Goal: Information Seeking & Learning: Learn about a topic

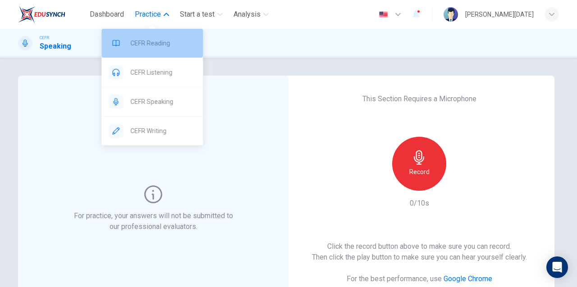
click at [139, 47] on span "CEFR Reading" at bounding box center [162, 43] width 65 height 11
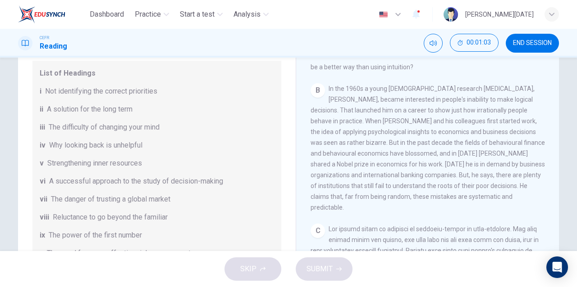
scroll to position [63, 0]
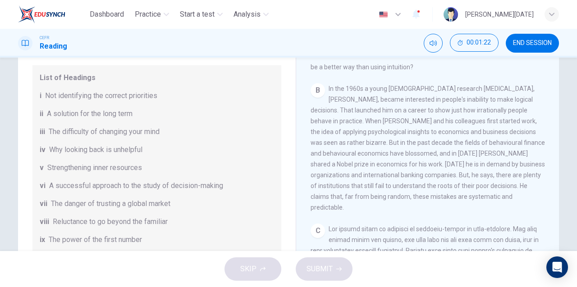
click at [215, 132] on div "iii The difficulty of changing your mind" at bounding box center [157, 132] width 234 height 11
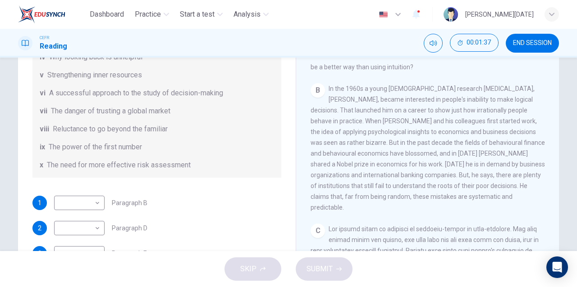
scroll to position [159, 0]
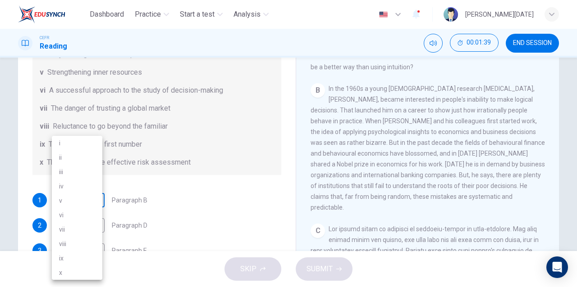
click at [75, 201] on body "Dashboard Practice Start a test Analysis English en ​ NUR [PERSON_NAME][DATE] C…" at bounding box center [288, 143] width 577 height 287
click at [79, 144] on li "i" at bounding box center [77, 143] width 50 height 14
type input "i"
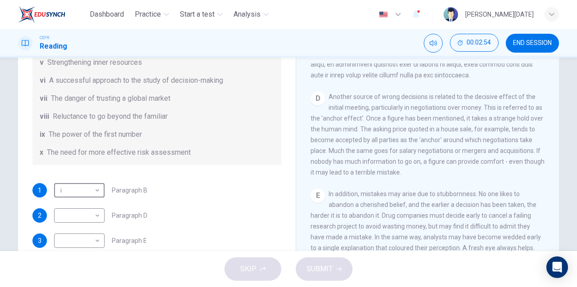
scroll to position [173, 0]
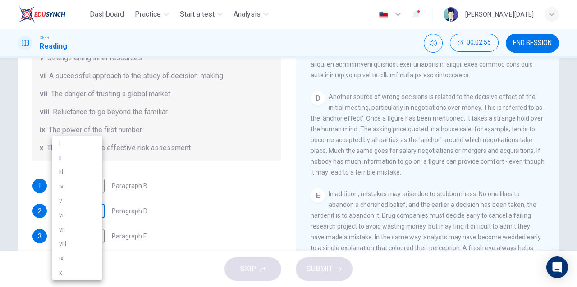
click at [78, 212] on body "Dashboard Practice Start a test Analysis English en ​ NUR [PERSON_NAME][DATE] C…" at bounding box center [288, 143] width 577 height 287
click at [92, 259] on li "ix" at bounding box center [77, 258] width 50 height 14
type input "ix"
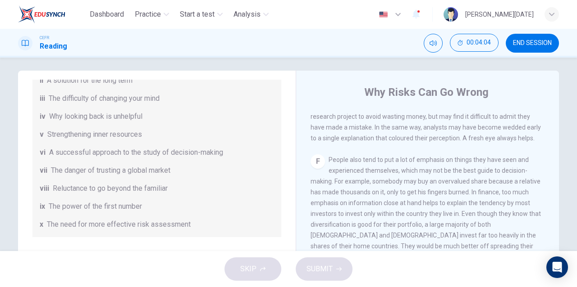
scroll to position [146, 0]
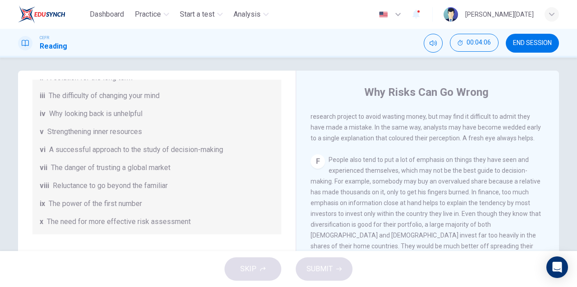
click at [195, 222] on div "x The need for more effective risk assessment" at bounding box center [157, 222] width 234 height 11
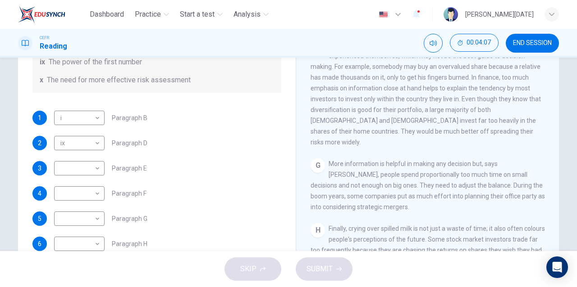
scroll to position [120, 0]
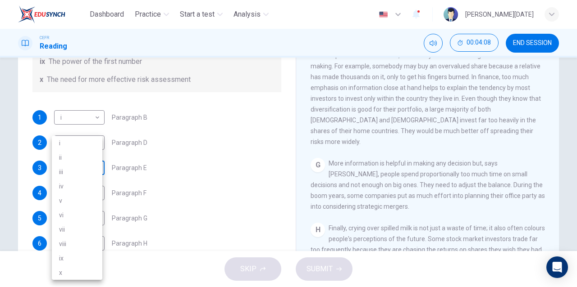
click at [84, 174] on body "Dashboard Practice Start a test Analysis English en ​ NUR [PERSON_NAME][DATE] C…" at bounding box center [288, 143] width 577 height 287
click at [94, 269] on li "x" at bounding box center [77, 273] width 50 height 14
type input "x"
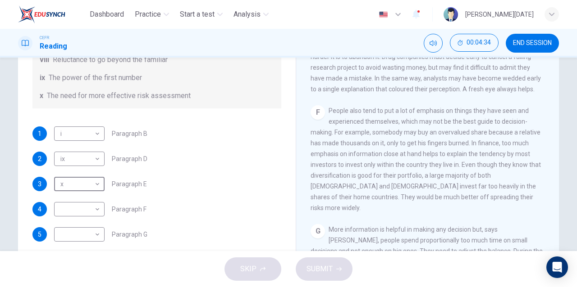
scroll to position [173, 0]
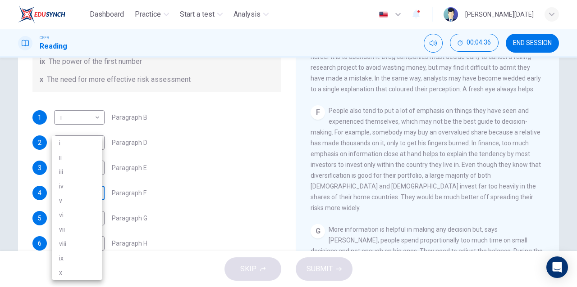
click at [89, 190] on body "Dashboard Practice Start a test Analysis English en ​ NUR [PERSON_NAME][DATE] C…" at bounding box center [288, 143] width 577 height 287
click at [85, 270] on li "x" at bounding box center [77, 273] width 50 height 14
type input "x"
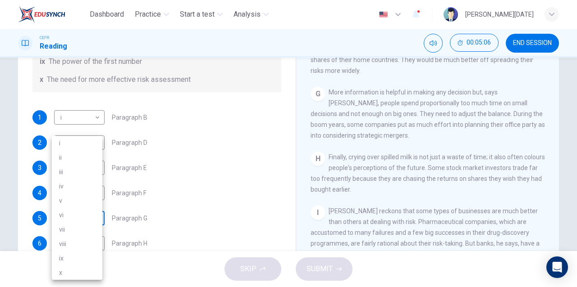
click at [94, 221] on body "Dashboard Practice Start a test Analysis English en ​ NUR [PERSON_NAME][DATE] C…" at bounding box center [288, 143] width 577 height 287
click at [96, 221] on li "vi" at bounding box center [77, 215] width 50 height 14
type input "vi"
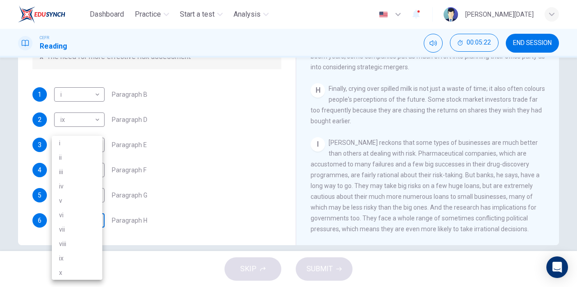
click at [98, 223] on body "Dashboard Practice Start a test Analysis English en ​ NUR [PERSON_NAME][DATE] C…" at bounding box center [288, 143] width 577 height 287
click at [88, 232] on li "vii" at bounding box center [77, 230] width 50 height 14
type input "vii"
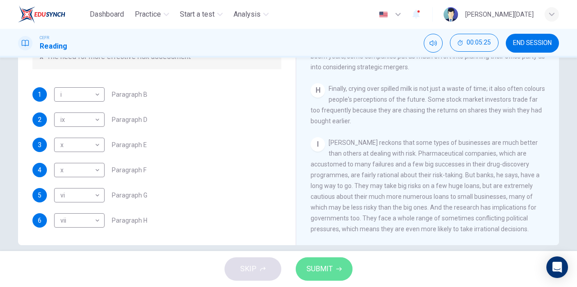
click at [312, 260] on button "SUBMIT" at bounding box center [324, 269] width 57 height 23
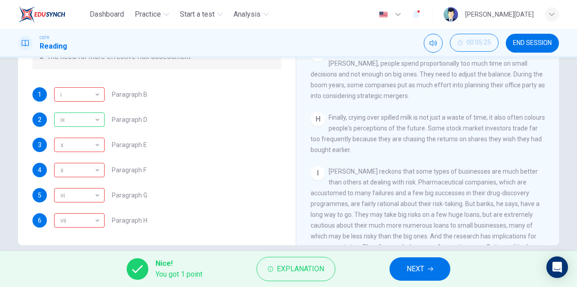
scroll to position [769, 0]
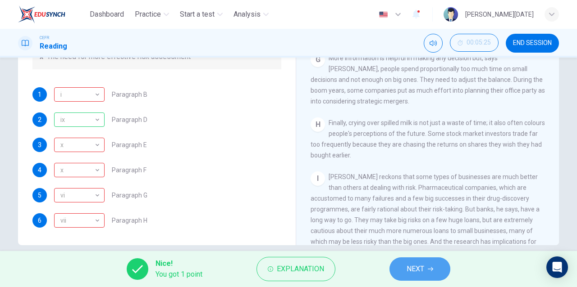
click at [415, 277] on button "NEXT" at bounding box center [419, 269] width 61 height 23
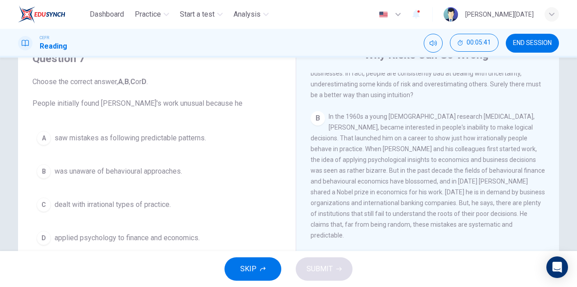
scroll to position [43, 0]
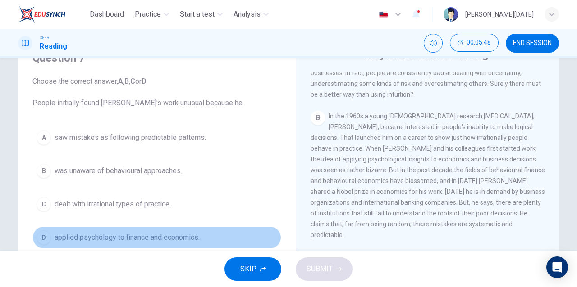
click at [182, 233] on span "applied psychology to finance and economics." at bounding box center [127, 238] width 145 height 11
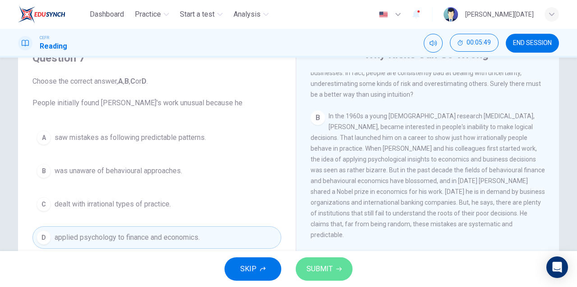
click at [301, 265] on button "SUBMIT" at bounding box center [324, 269] width 57 height 23
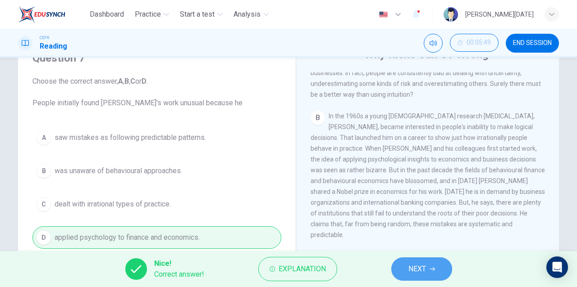
click at [418, 265] on span "NEXT" at bounding box center [417, 269] width 18 height 13
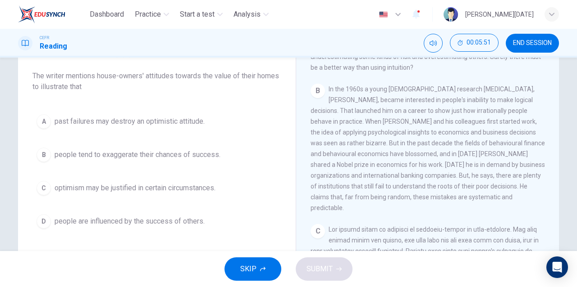
scroll to position [72, 0]
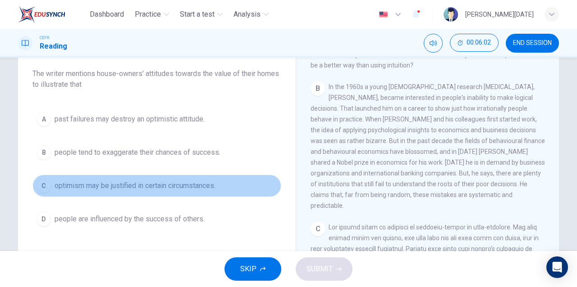
click at [182, 191] on button "C optimism may be justified in certain circumstances." at bounding box center [156, 186] width 249 height 23
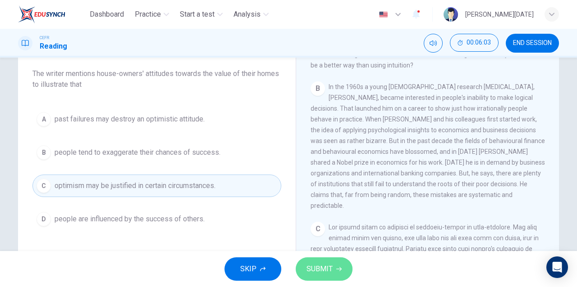
click at [318, 269] on span "SUBMIT" at bounding box center [319, 269] width 26 height 13
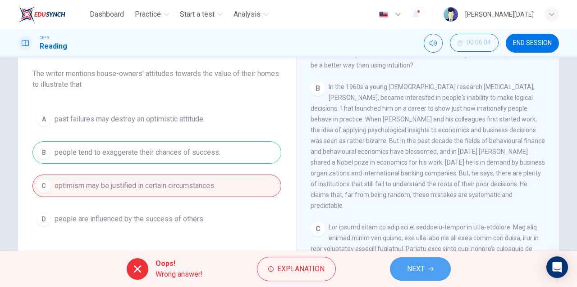
click at [419, 270] on span "NEXT" at bounding box center [416, 269] width 18 height 13
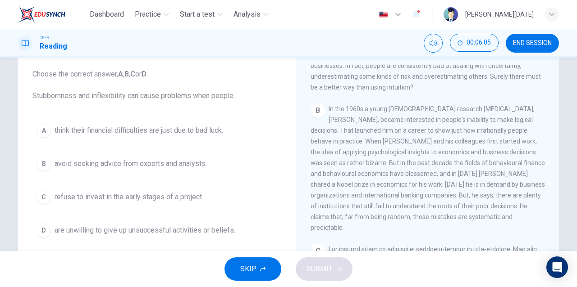
scroll to position [50, 0]
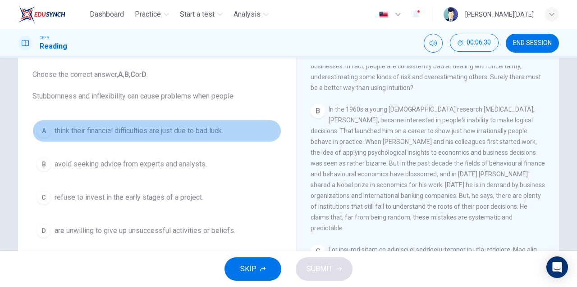
click at [189, 141] on button "A think their financial difficulties are just due to bad luck." at bounding box center [156, 131] width 249 height 23
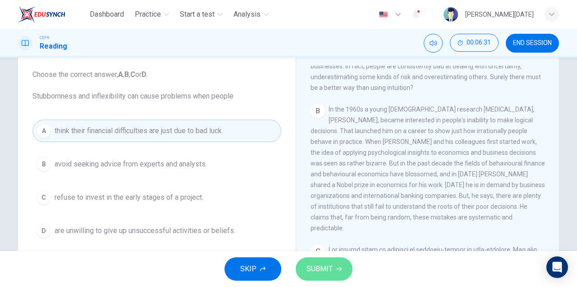
click at [310, 264] on span "SUBMIT" at bounding box center [319, 269] width 26 height 13
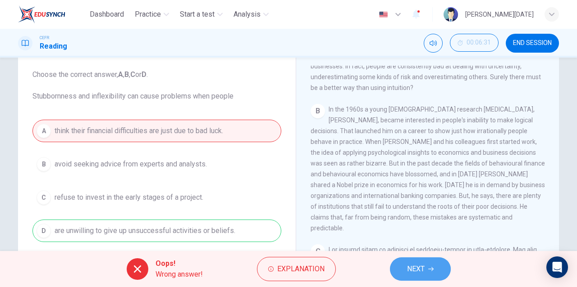
click at [399, 270] on button "NEXT" at bounding box center [420, 269] width 61 height 23
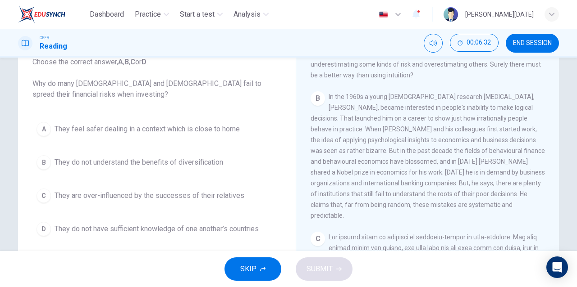
scroll to position [63, 0]
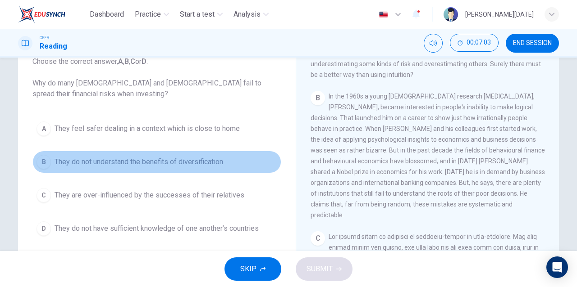
click at [215, 172] on button "B They do not understand the benefits of diversification" at bounding box center [156, 162] width 249 height 23
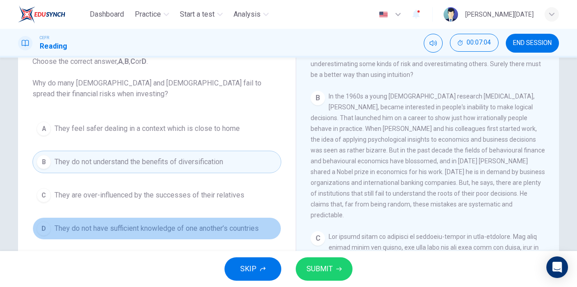
click at [251, 231] on span "They do not have sufficient knowledge of one another’s countries" at bounding box center [157, 228] width 204 height 11
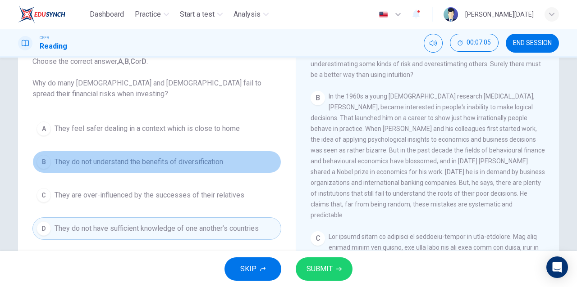
click at [228, 157] on button "B They do not understand the benefits of diversification" at bounding box center [156, 162] width 249 height 23
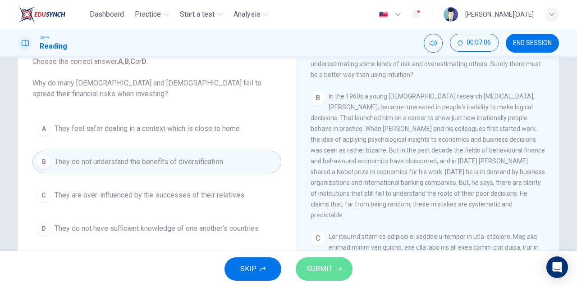
click at [328, 275] on span "SUBMIT" at bounding box center [319, 269] width 26 height 13
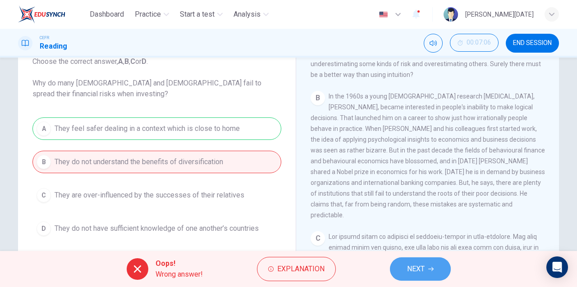
click at [416, 270] on span "NEXT" at bounding box center [416, 269] width 18 height 13
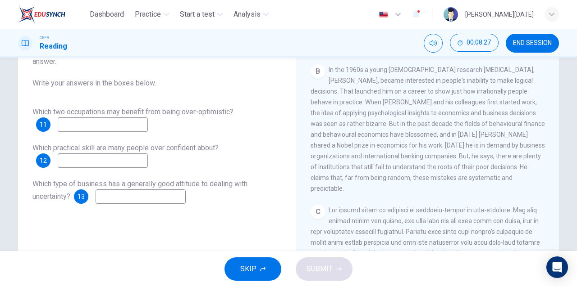
scroll to position [73, 0]
click at [189, 148] on span "Which practical skill are many people over confident about?" at bounding box center [125, 148] width 186 height 9
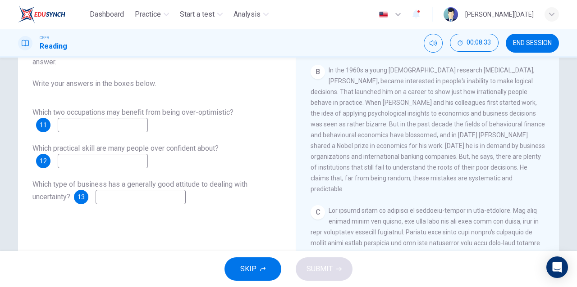
click at [141, 164] on input at bounding box center [103, 161] width 90 height 14
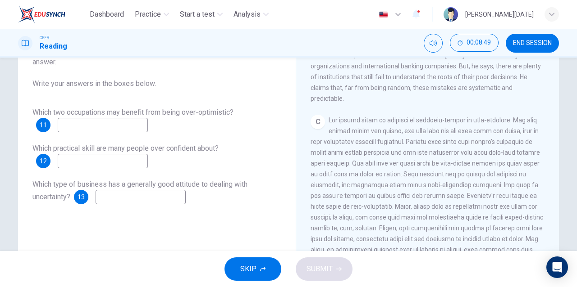
scroll to position [323, 0]
click at [118, 130] on input at bounding box center [103, 125] width 90 height 14
type input "managers and sportmen"
click at [110, 160] on input at bounding box center [103, 161] width 90 height 14
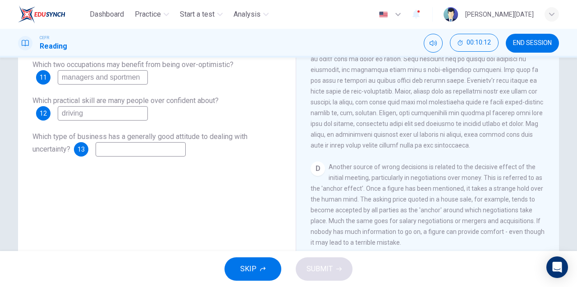
scroll to position [390, 0]
type input "driving"
click at [168, 153] on input at bounding box center [141, 149] width 90 height 14
type input "anchor"
click at [325, 272] on span "SUBMIT" at bounding box center [319, 269] width 26 height 13
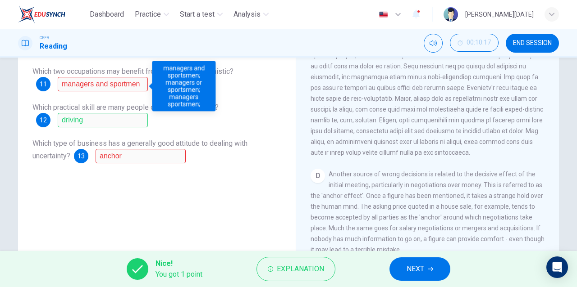
scroll to position [112, 0]
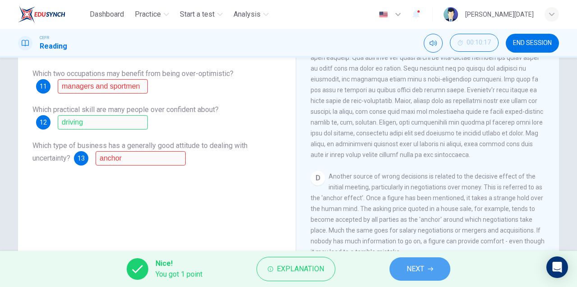
click at [419, 264] on span "NEXT" at bounding box center [415, 269] width 18 height 13
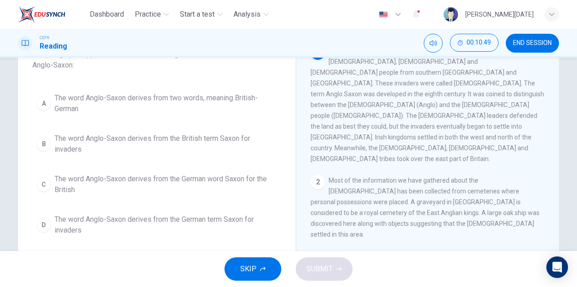
scroll to position [72, 0]
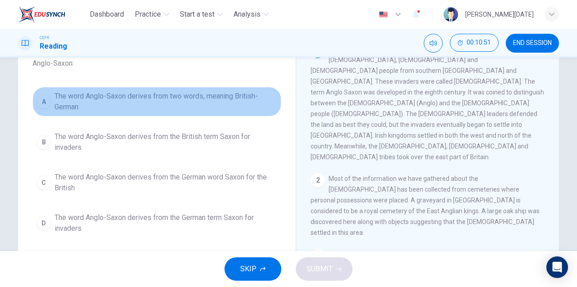
click at [232, 100] on span "The word Anglo-Saxon derives from two words, meaning British-German" at bounding box center [166, 102] width 223 height 22
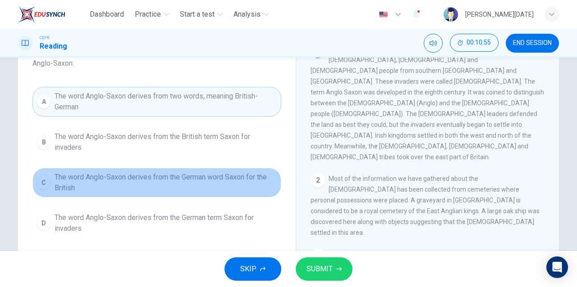
click at [211, 187] on span "The word Anglo-Saxon derives from the German word Saxon for the British" at bounding box center [166, 183] width 223 height 22
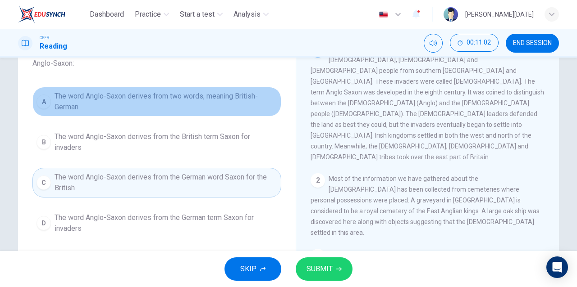
click at [214, 101] on span "The word Anglo-Saxon derives from two words, meaning British-German" at bounding box center [166, 102] width 223 height 22
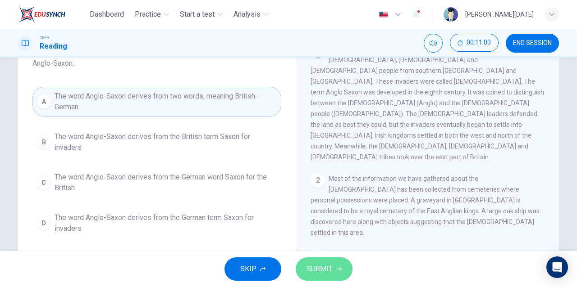
click at [315, 272] on span "SUBMIT" at bounding box center [319, 269] width 26 height 13
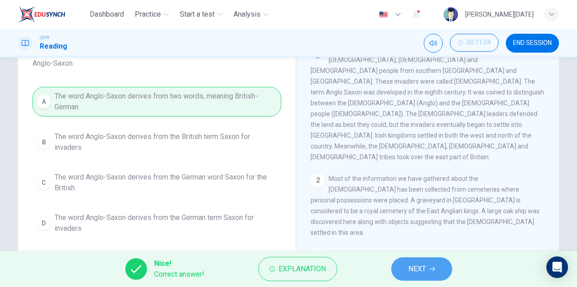
click at [423, 260] on button "NEXT" at bounding box center [421, 269] width 61 height 23
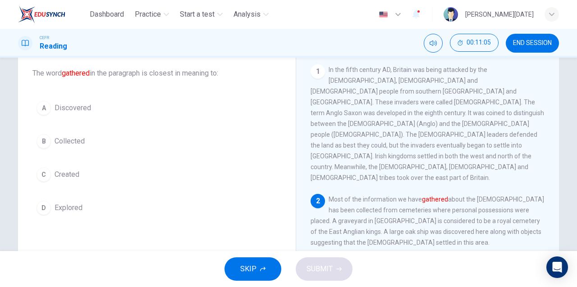
scroll to position [54, 0]
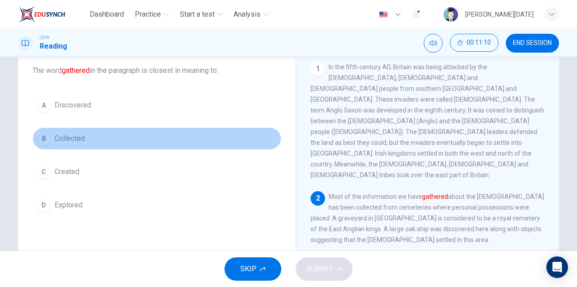
click at [97, 135] on button "B Collected" at bounding box center [156, 139] width 249 height 23
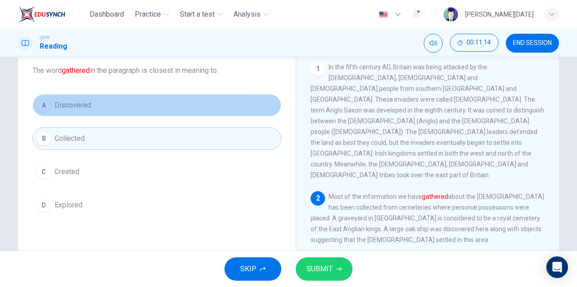
click at [135, 99] on button "A Discovered" at bounding box center [156, 105] width 249 height 23
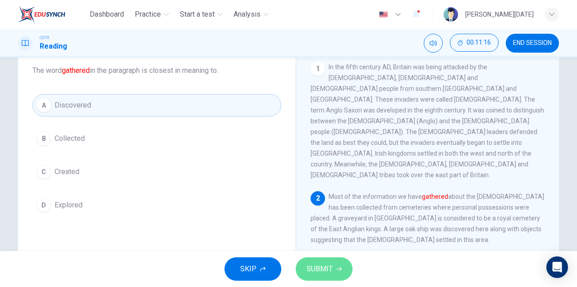
click at [324, 271] on span "SUBMIT" at bounding box center [319, 269] width 26 height 13
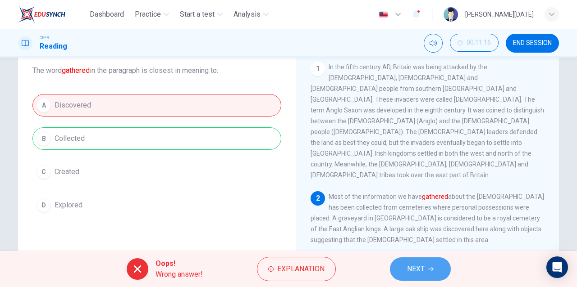
click at [409, 271] on span "NEXT" at bounding box center [416, 269] width 18 height 13
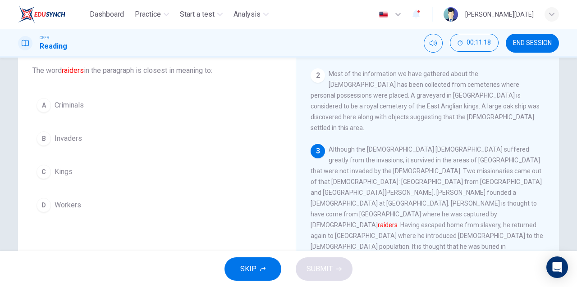
scroll to position [123, 0]
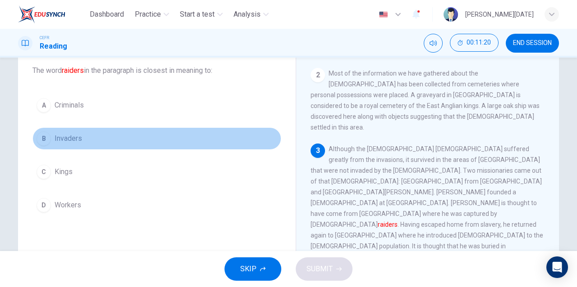
click at [99, 146] on button "B Invaders" at bounding box center [156, 139] width 249 height 23
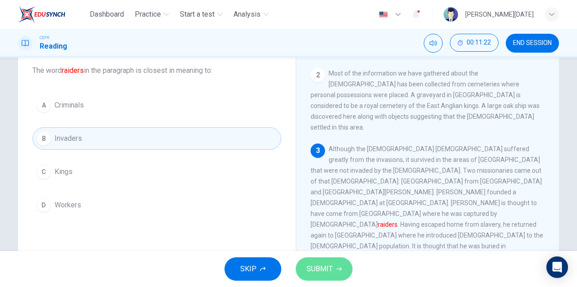
click at [328, 267] on span "SUBMIT" at bounding box center [319, 269] width 26 height 13
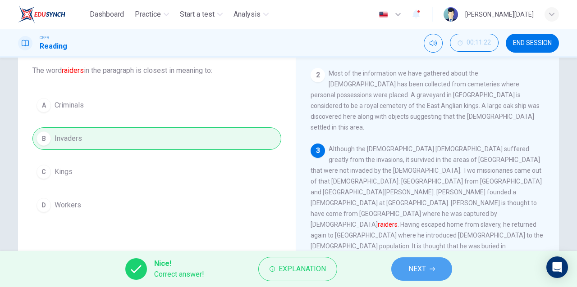
click at [395, 270] on button "NEXT" at bounding box center [421, 269] width 61 height 23
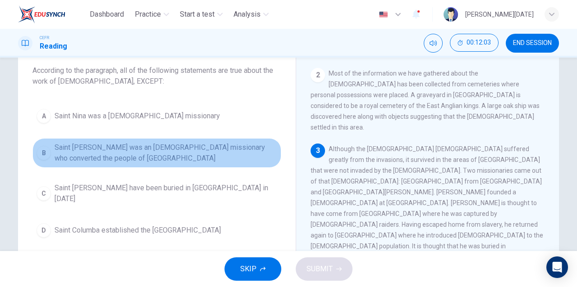
click at [241, 151] on span "Saint [PERSON_NAME] was an [DEMOGRAPHIC_DATA] missionary who converted the peop…" at bounding box center [166, 153] width 223 height 22
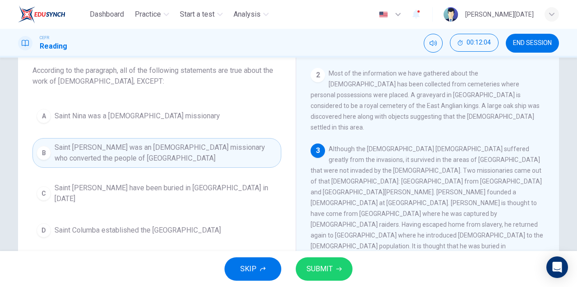
click at [341, 271] on icon "button" at bounding box center [338, 269] width 5 height 5
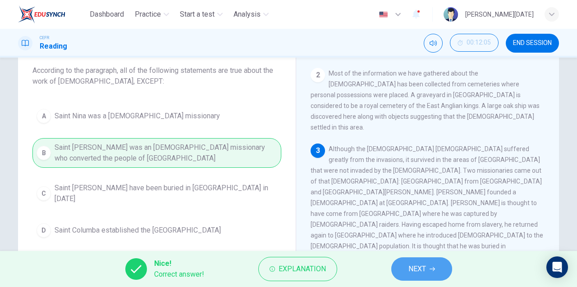
click at [440, 267] on button "NEXT" at bounding box center [421, 269] width 61 height 23
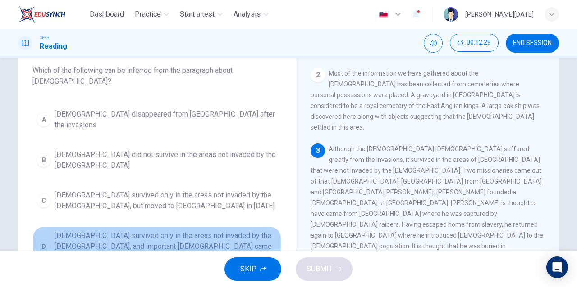
click at [236, 231] on span "[DEMOGRAPHIC_DATA] survived only in the areas not invaded by the [DEMOGRAPHIC_D…" at bounding box center [166, 247] width 223 height 32
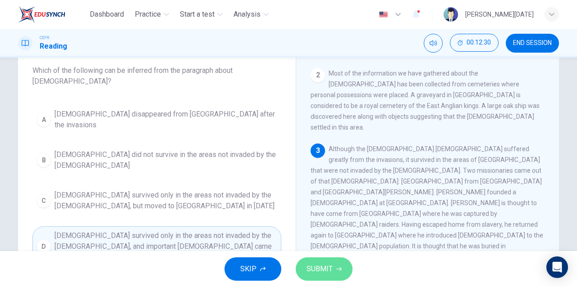
click at [328, 267] on span "SUBMIT" at bounding box center [319, 269] width 26 height 13
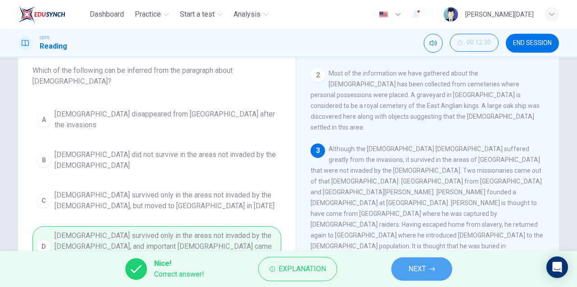
click at [436, 264] on button "NEXT" at bounding box center [421, 269] width 61 height 23
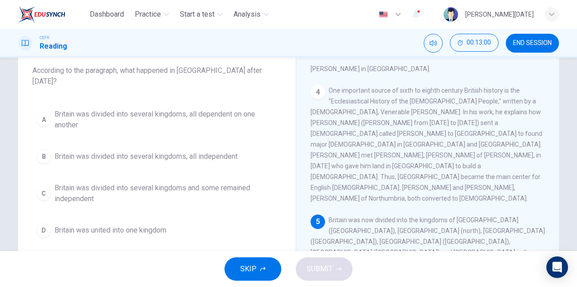
scroll to position [354, 0]
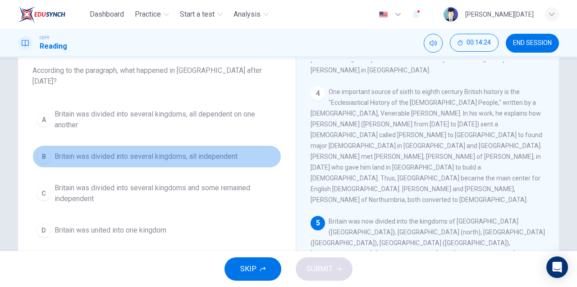
click at [216, 152] on button "B Britain was divided into several kingdoms, all independent" at bounding box center [156, 157] width 249 height 23
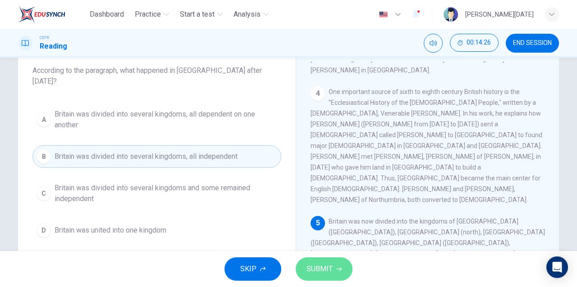
click at [310, 272] on span "SUBMIT" at bounding box center [319, 269] width 26 height 13
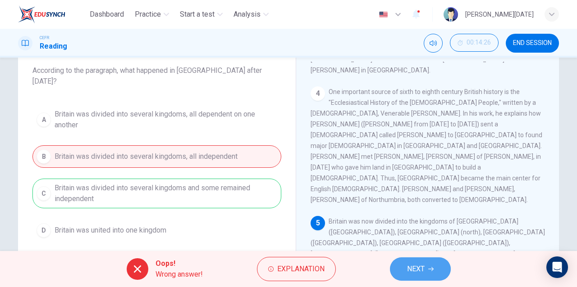
click at [400, 266] on button "NEXT" at bounding box center [420, 269] width 61 height 23
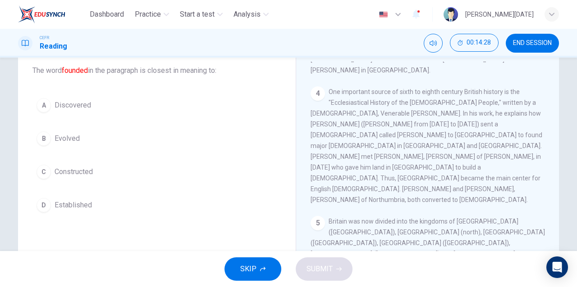
click at [140, 105] on button "A Discovered" at bounding box center [156, 105] width 249 height 23
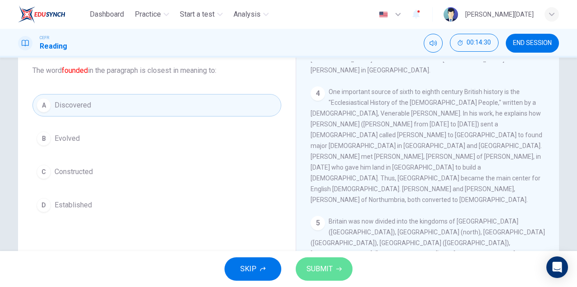
click at [317, 268] on span "SUBMIT" at bounding box center [319, 269] width 26 height 13
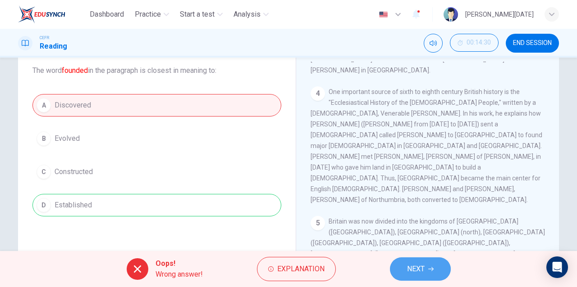
click at [411, 272] on span "NEXT" at bounding box center [416, 269] width 18 height 13
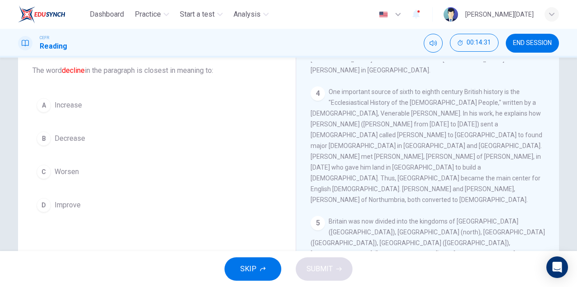
scroll to position [369, 0]
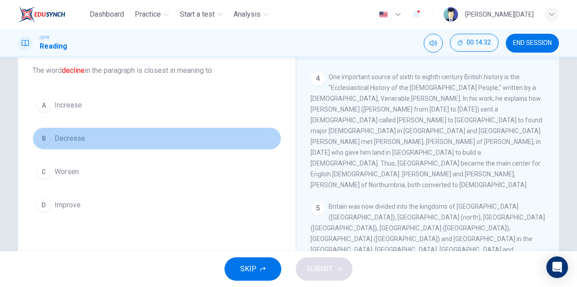
click at [168, 142] on button "B Decrease" at bounding box center [156, 139] width 249 height 23
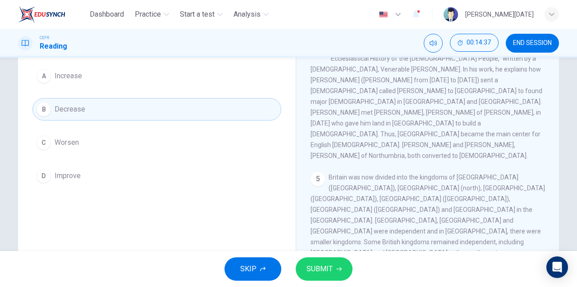
scroll to position [80, 0]
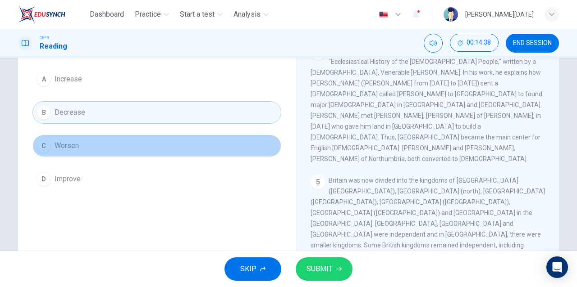
click at [169, 145] on button "C Worsen" at bounding box center [156, 146] width 249 height 23
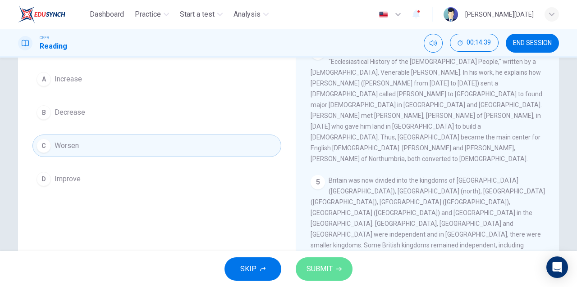
click at [324, 278] on button "SUBMIT" at bounding box center [324, 269] width 57 height 23
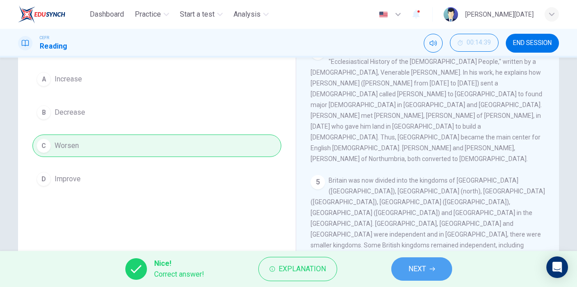
click at [419, 263] on span "NEXT" at bounding box center [417, 269] width 18 height 13
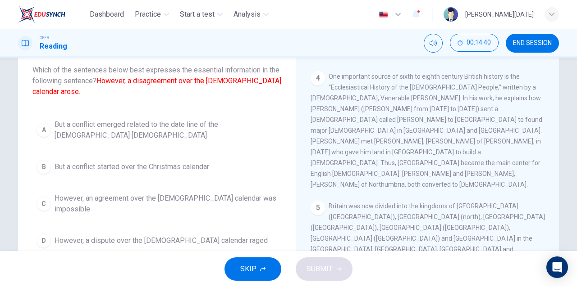
scroll to position [53, 0]
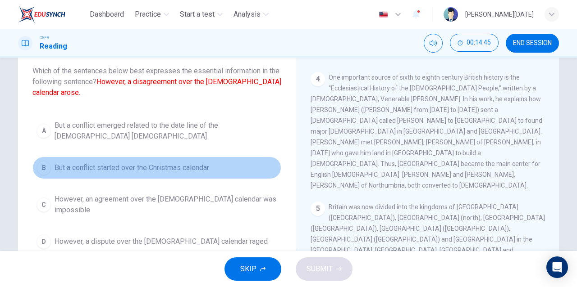
click at [202, 163] on span "But a conflict started over the Christmas calendar" at bounding box center [132, 168] width 155 height 11
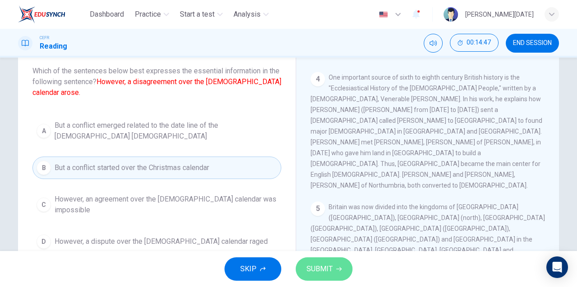
click at [320, 267] on span "SUBMIT" at bounding box center [319, 269] width 26 height 13
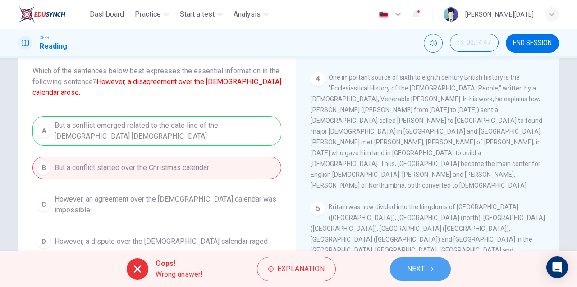
click at [404, 266] on button "NEXT" at bounding box center [420, 269] width 61 height 23
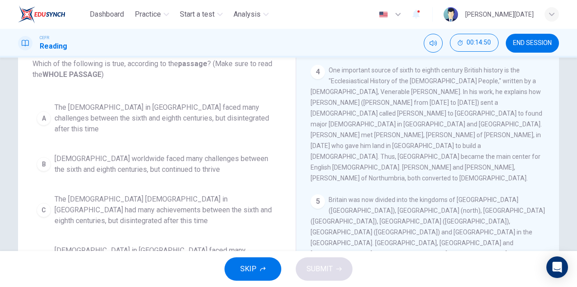
scroll to position [57, 0]
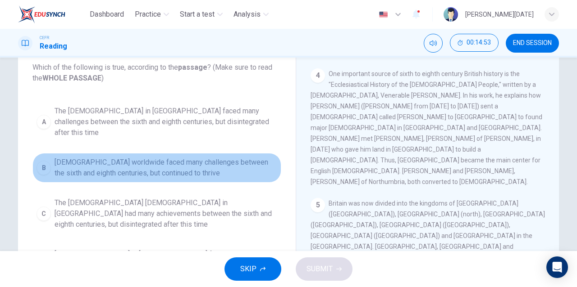
click at [221, 157] on span "[DEMOGRAPHIC_DATA] worldwide faced many challenges between the sixth and eighth…" at bounding box center [166, 168] width 223 height 22
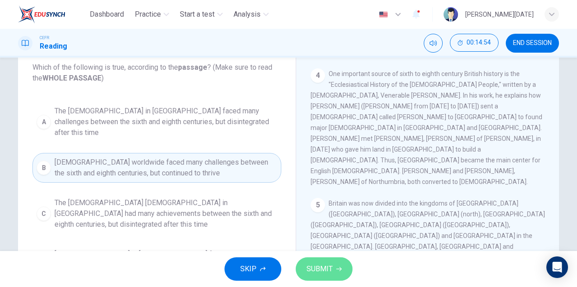
click at [315, 271] on span "SUBMIT" at bounding box center [319, 269] width 26 height 13
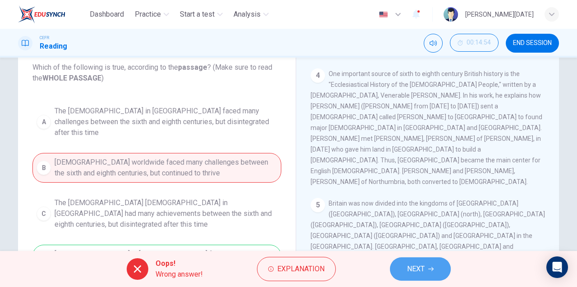
click at [407, 269] on span "NEXT" at bounding box center [416, 269] width 18 height 13
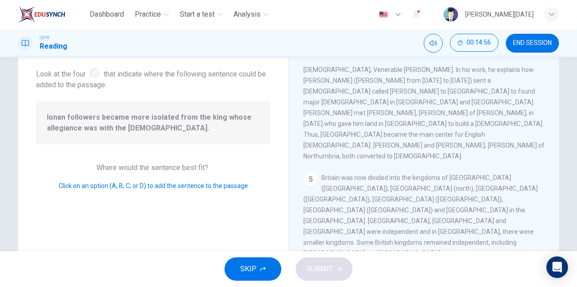
scroll to position [51, 0]
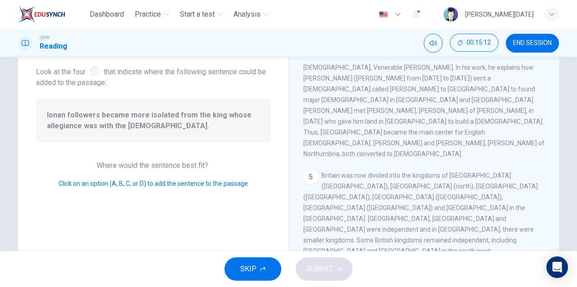
click at [323, 265] on span "SUBMIT" at bounding box center [319, 269] width 26 height 13
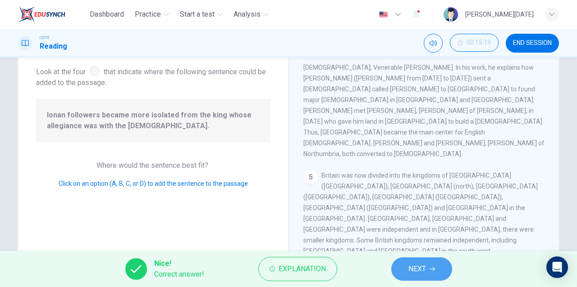
click at [419, 270] on span "NEXT" at bounding box center [417, 269] width 18 height 13
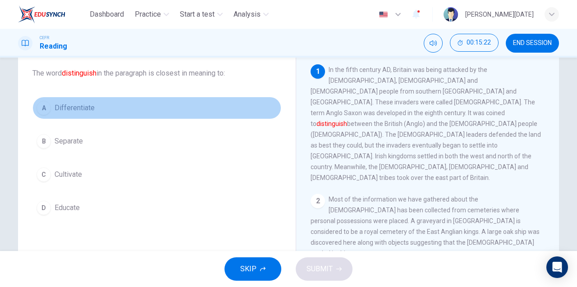
click at [148, 104] on button "A Differentiate" at bounding box center [156, 108] width 249 height 23
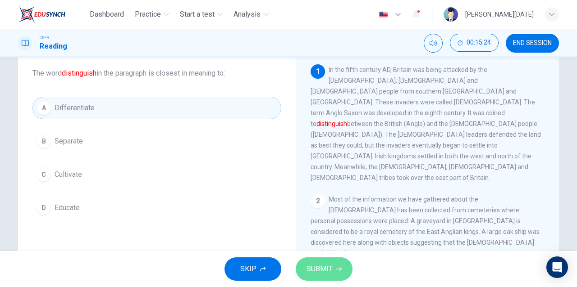
click at [328, 273] on span "SUBMIT" at bounding box center [319, 269] width 26 height 13
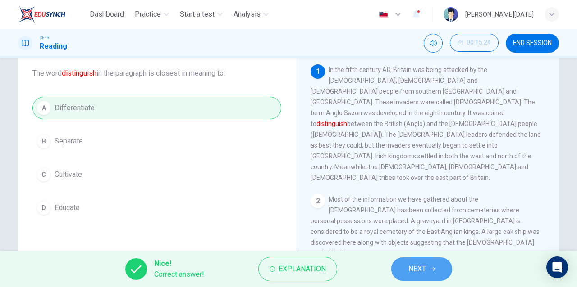
click at [401, 271] on button "NEXT" at bounding box center [421, 269] width 61 height 23
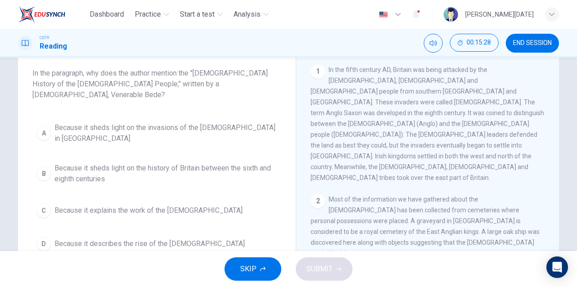
scroll to position [53, 0]
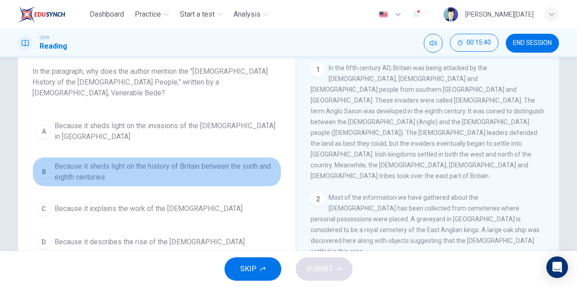
click at [199, 161] on span "Because it sheds light on the history of Britain between the sixth and eighth c…" at bounding box center [166, 172] width 223 height 22
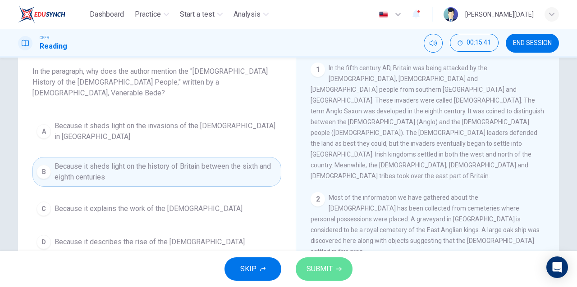
click at [333, 268] on button "SUBMIT" at bounding box center [324, 269] width 57 height 23
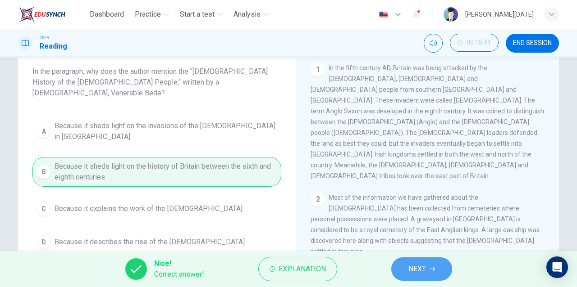
click at [408, 265] on span "NEXT" at bounding box center [417, 269] width 18 height 13
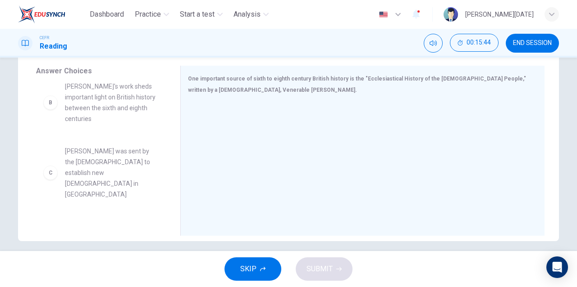
scroll to position [0, 0]
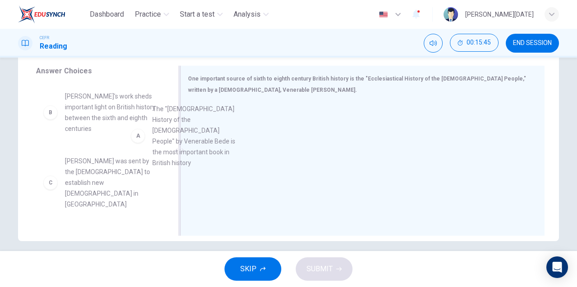
drag, startPoint x: 110, startPoint y: 130, endPoint x: 235, endPoint y: 146, distance: 125.9
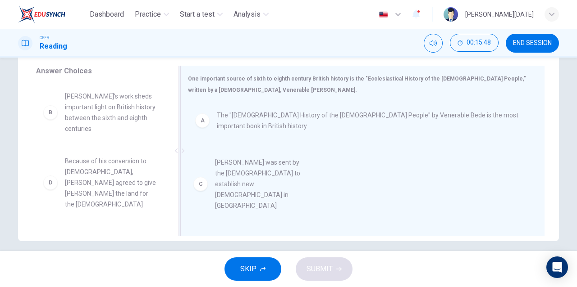
drag, startPoint x: 118, startPoint y: 172, endPoint x: 280, endPoint y: 186, distance: 162.4
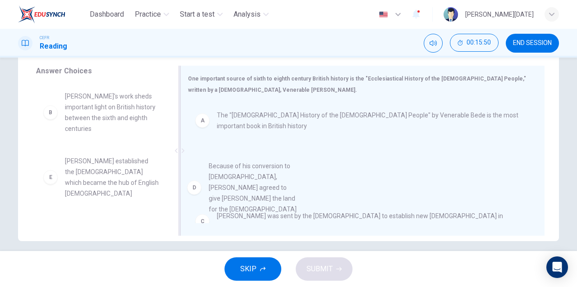
drag, startPoint x: 123, startPoint y: 169, endPoint x: 279, endPoint y: 187, distance: 157.8
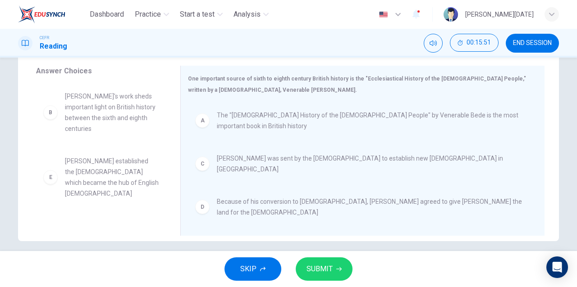
scroll to position [27, 0]
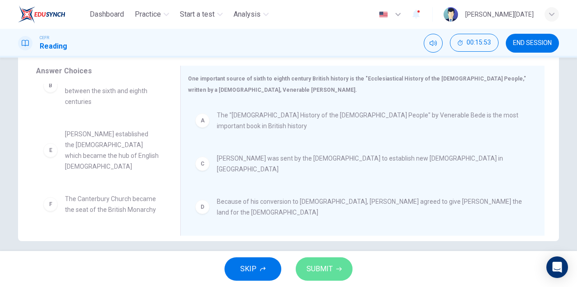
click at [319, 276] on button "SUBMIT" at bounding box center [324, 269] width 57 height 23
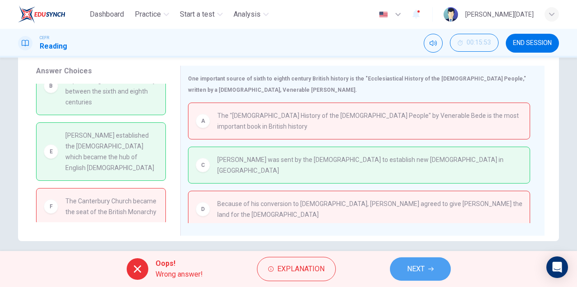
click at [418, 265] on span "NEXT" at bounding box center [416, 269] width 18 height 13
